Goal: Transaction & Acquisition: Subscribe to service/newsletter

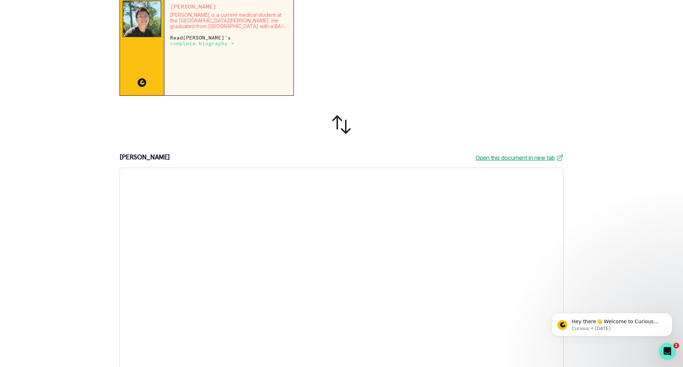
scroll to position [160, 0]
drag, startPoint x: 566, startPoint y: 225, endPoint x: 26, endPoint y: 45, distance: 569.3
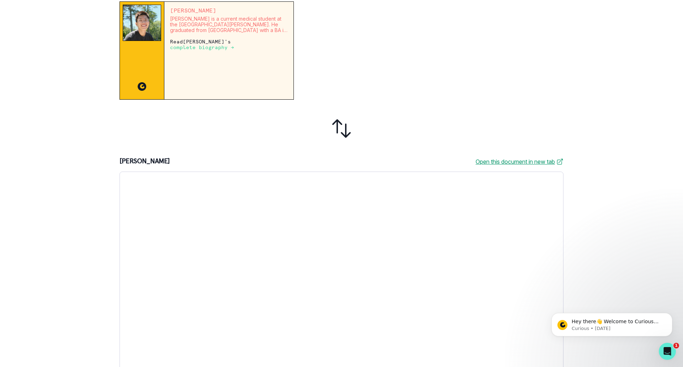
scroll to position [175, 0]
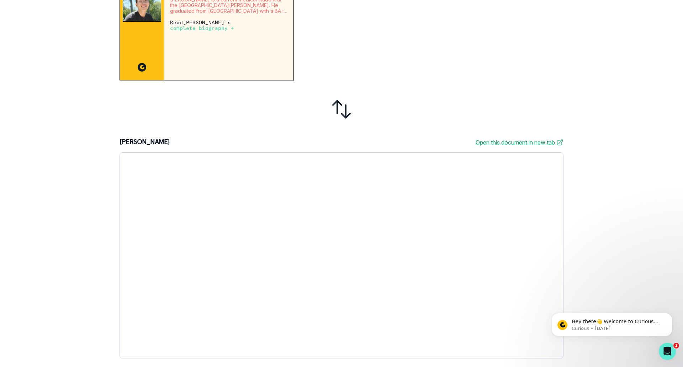
click at [669, 216] on div "1. Review 2. Create profile 3. Reserve your mentor 4. Schedule first session Ne…" at bounding box center [341, 183] width 683 height 367
click at [629, 195] on div "1. Review 2. Create profile 3. Reserve your mentor 4. Schedule first session Ne…" at bounding box center [341, 183] width 683 height 367
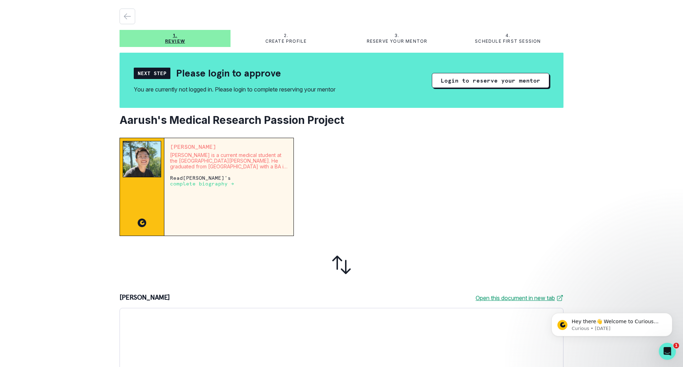
scroll to position [36, 0]
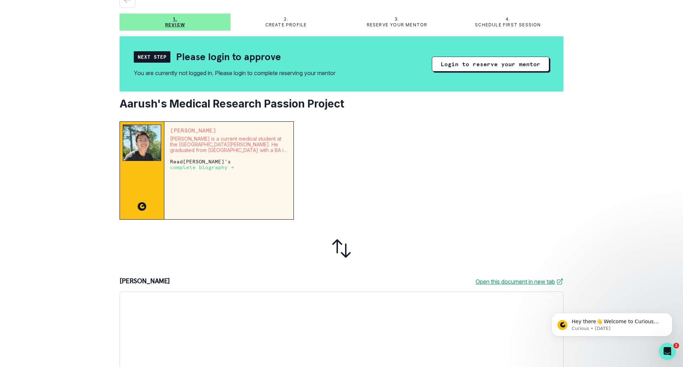
click at [284, 18] on p "2." at bounding box center [286, 19] width 4 height 6
click at [282, 24] on p "Create profile" at bounding box center [286, 25] width 42 height 6
click at [491, 63] on button "Login to reserve your mentor" at bounding box center [490, 64] width 117 height 15
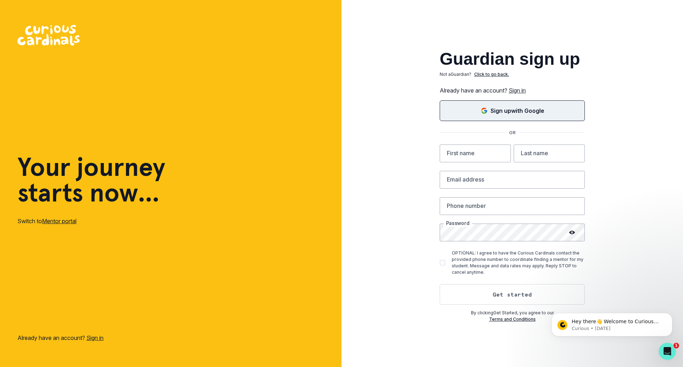
click at [488, 111] on div "Sign up with Google" at bounding box center [511, 110] width 127 height 9
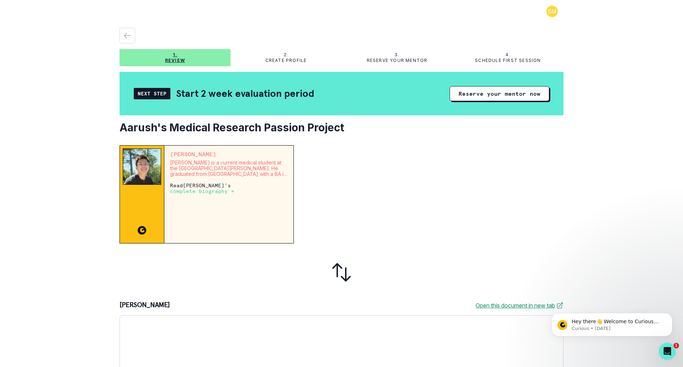
click at [344, 273] on icon at bounding box center [341, 272] width 17 height 17
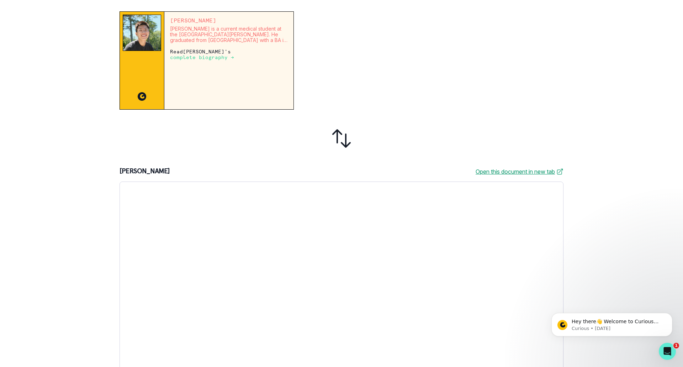
scroll to position [137, 0]
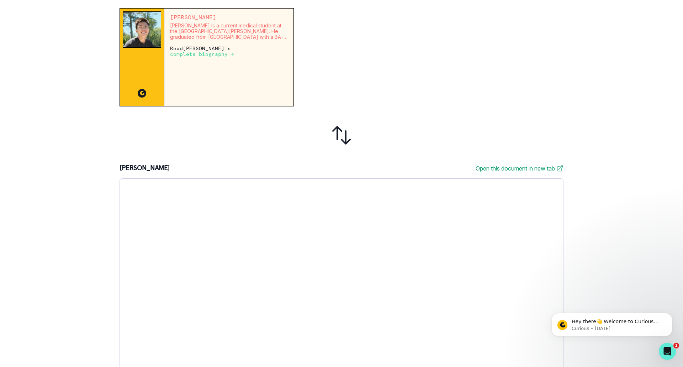
drag, startPoint x: 567, startPoint y: 206, endPoint x: 25, endPoint y: 0, distance: 580.1
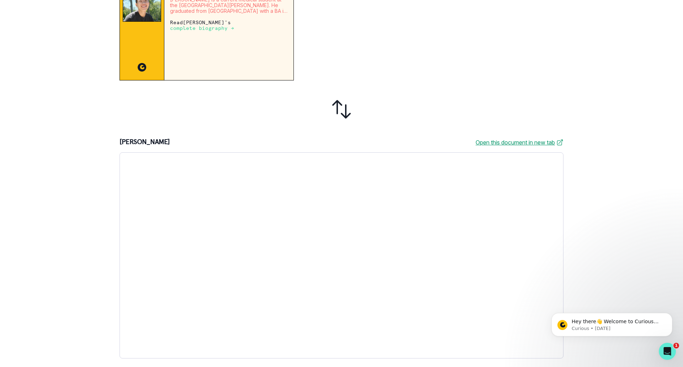
drag, startPoint x: 566, startPoint y: 216, endPoint x: 26, endPoint y: 7, distance: 579.6
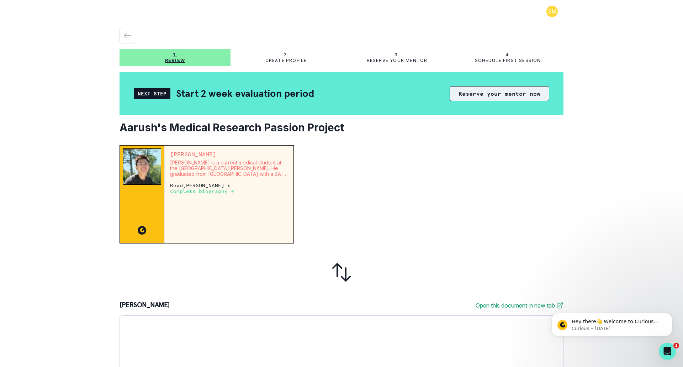
click at [480, 95] on button "Reserve your mentor now" at bounding box center [500, 93] width 100 height 15
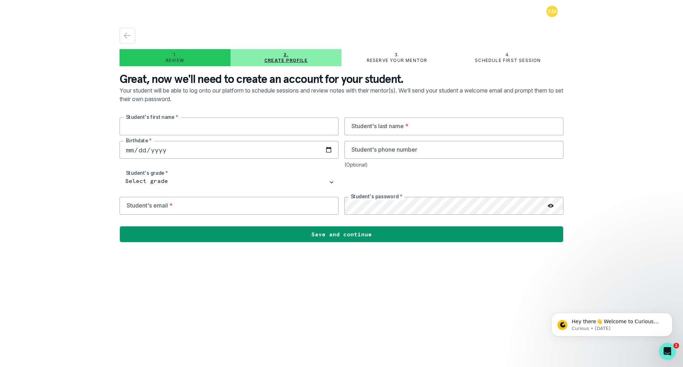
click at [227, 123] on input "text" at bounding box center [228, 126] width 219 height 18
type input "[PERSON_NAME]"
type input "Mishra"
type input "[DATE]"
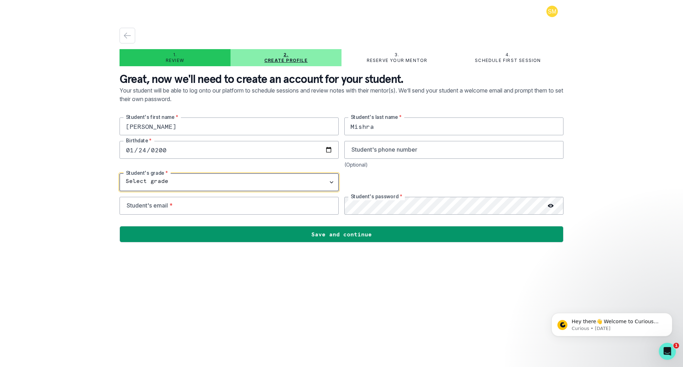
click at [331, 183] on select "Select grade 1st Grade 2nd Grade 3rd Grade 4th Grade 5th Grade 6th Grade 7th Gr…" at bounding box center [228, 182] width 219 height 18
select select "11th Grade"
click at [119, 173] on select "Select grade 1st Grade 2nd Grade 3rd Grade 4th Grade 5th Grade 6th Grade 7th Gr…" at bounding box center [228, 182] width 219 height 18
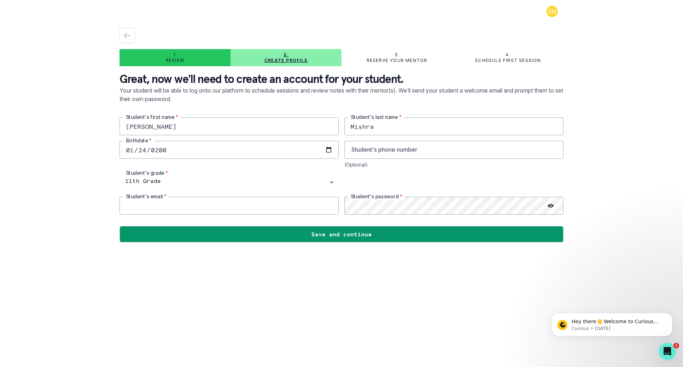
click at [192, 204] on input "email" at bounding box center [228, 206] width 219 height 18
type input "[EMAIL_ADDRESS][DOMAIN_NAME]"
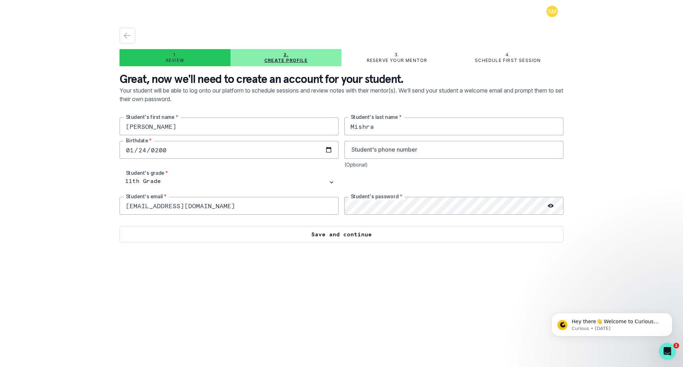
click at [374, 232] on button "Save and continue" at bounding box center [341, 234] width 444 height 16
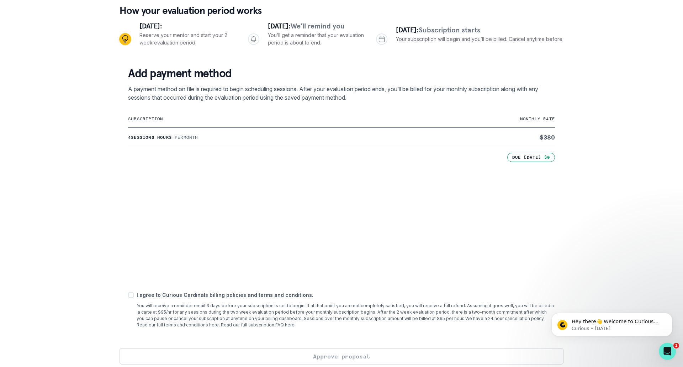
scroll to position [74, 0]
